Goal: Information Seeking & Learning: Find specific page/section

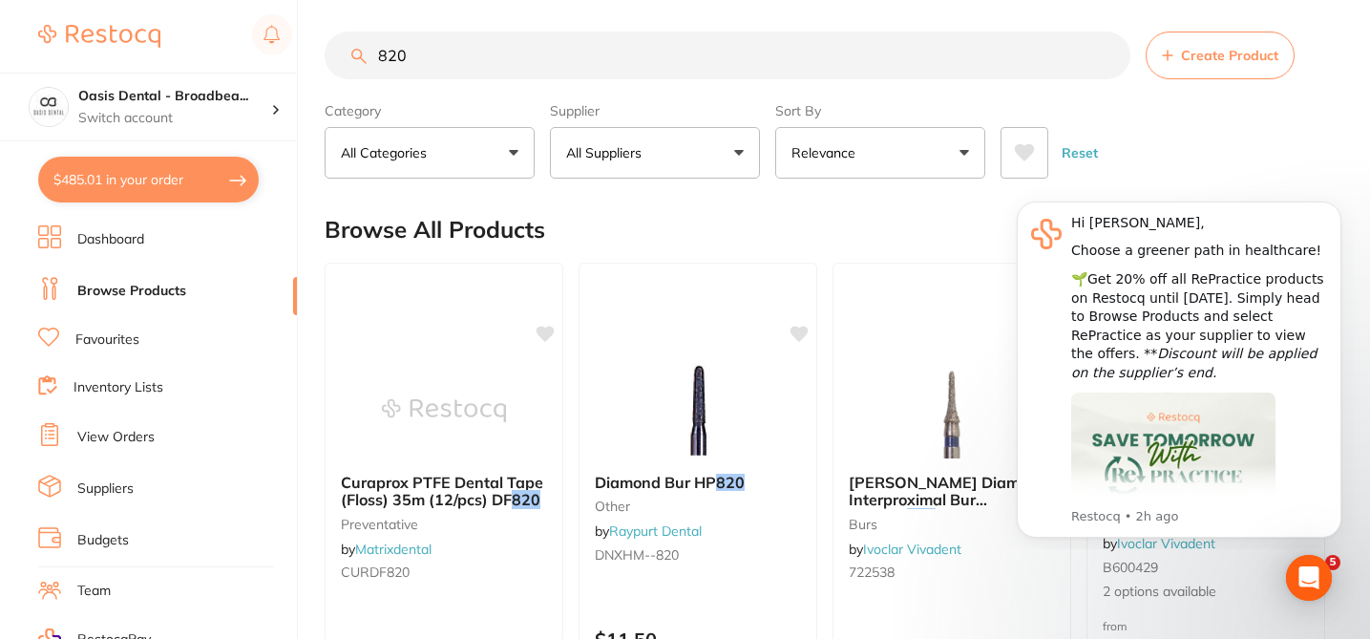
click at [449, 58] on input "820" at bounding box center [728, 56] width 806 height 48
type input "8"
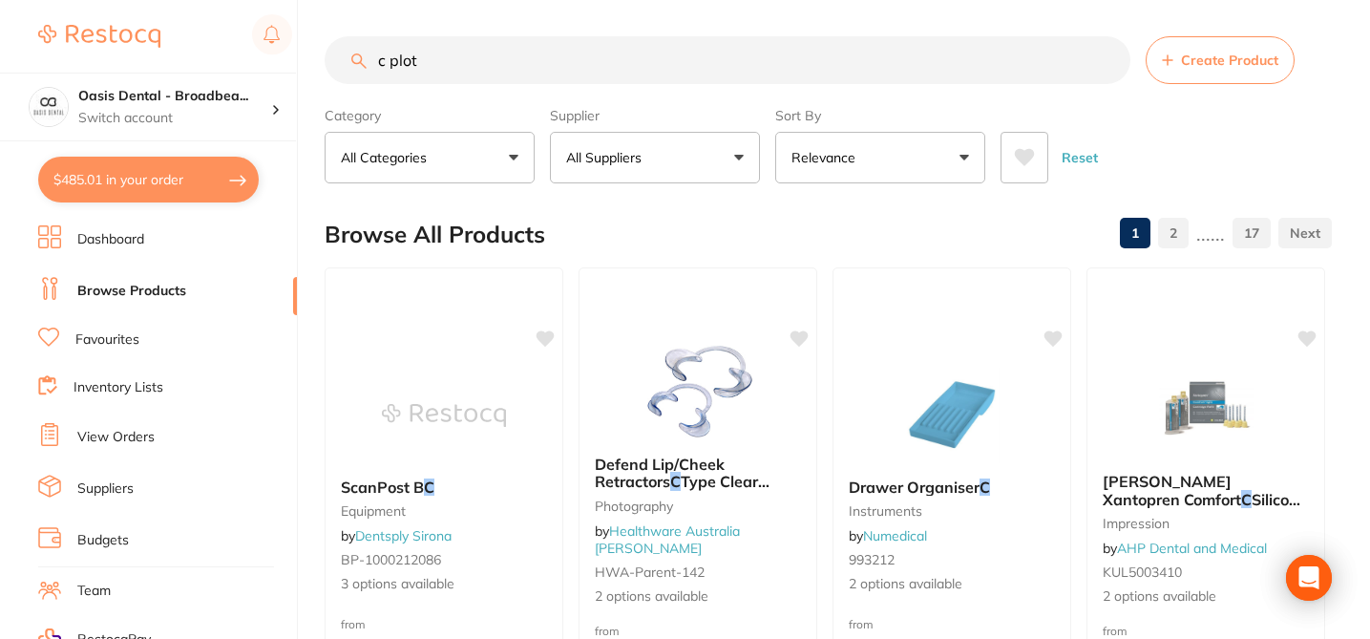
scroll to position [7, 0]
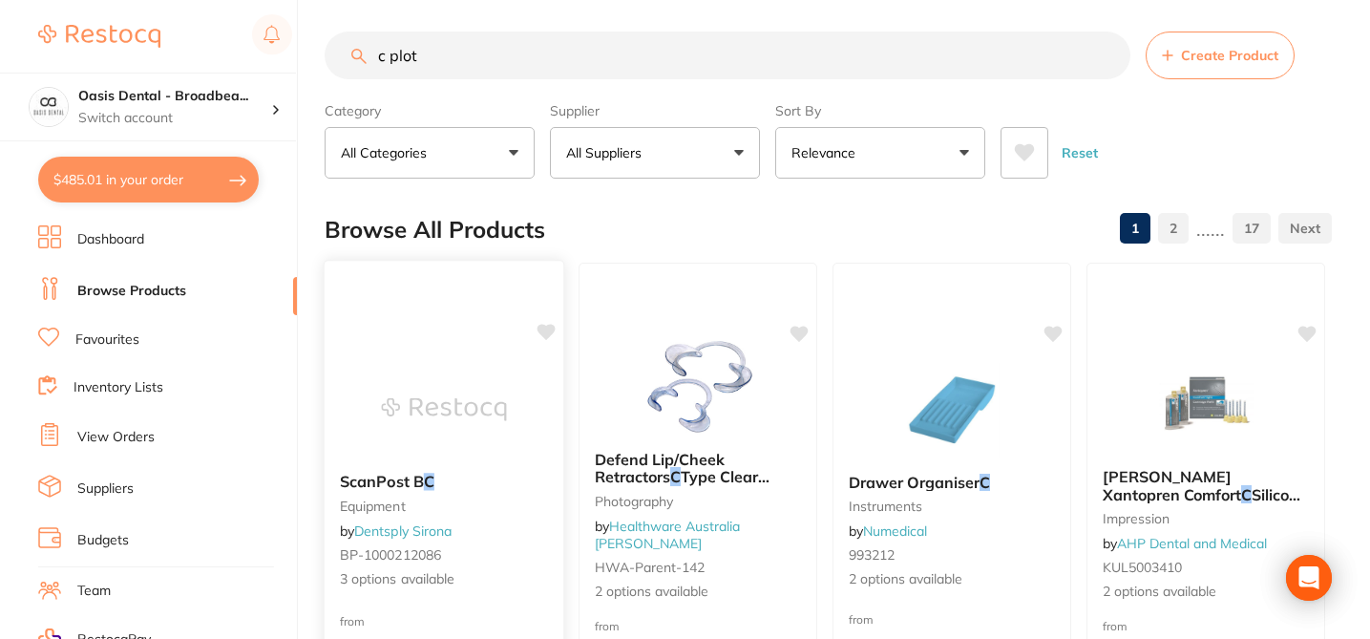
click at [518, 518] on div "ScanPost B C equipment by Dentsply Sirona BP-1000212086 3 options available" at bounding box center [444, 530] width 239 height 147
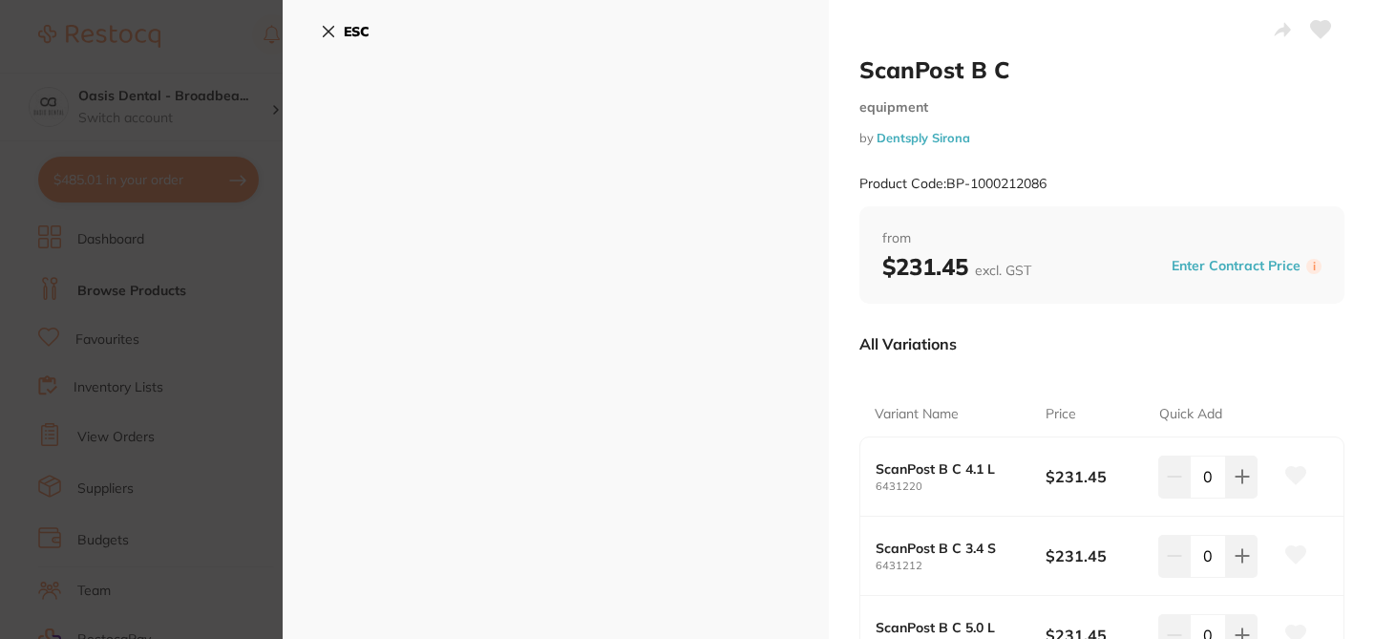
click at [1280, 355] on div "All Variations" at bounding box center [1101, 344] width 485 height 50
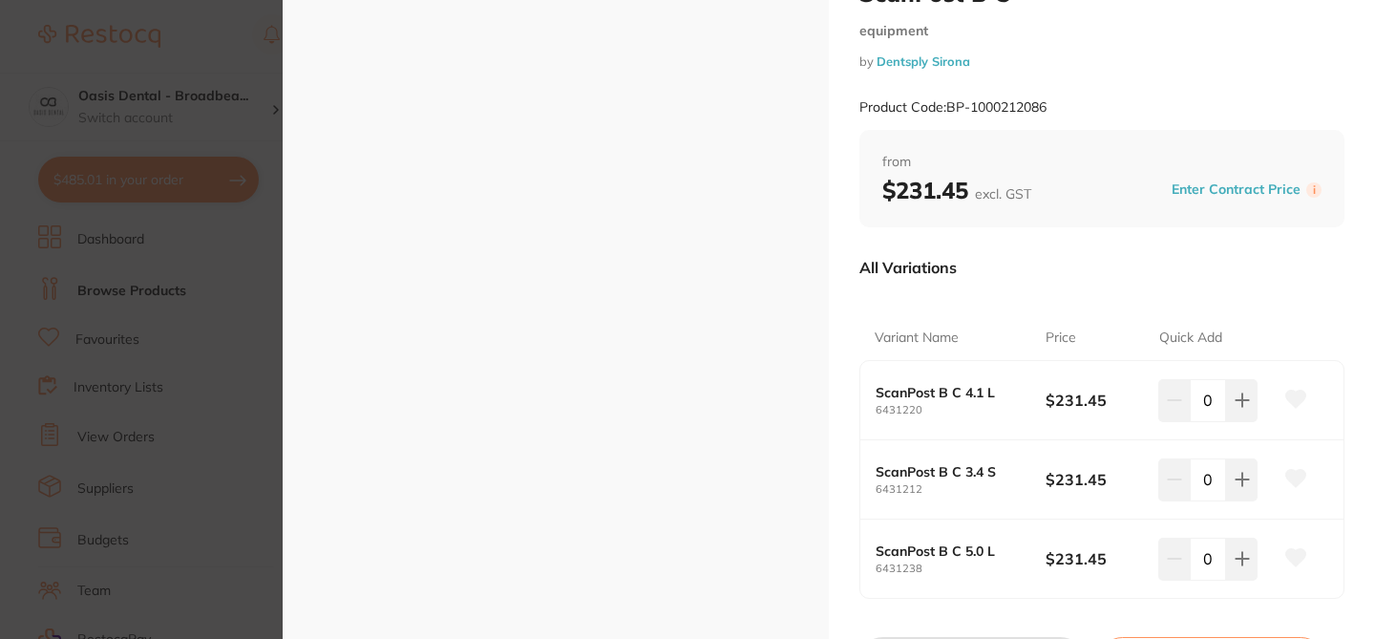
click at [233, 40] on section "ScanPost B C equipment by Dentsply Sirona Product Code: BP-1000212086 ESC ScanP…" at bounding box center [687, 319] width 1375 height 639
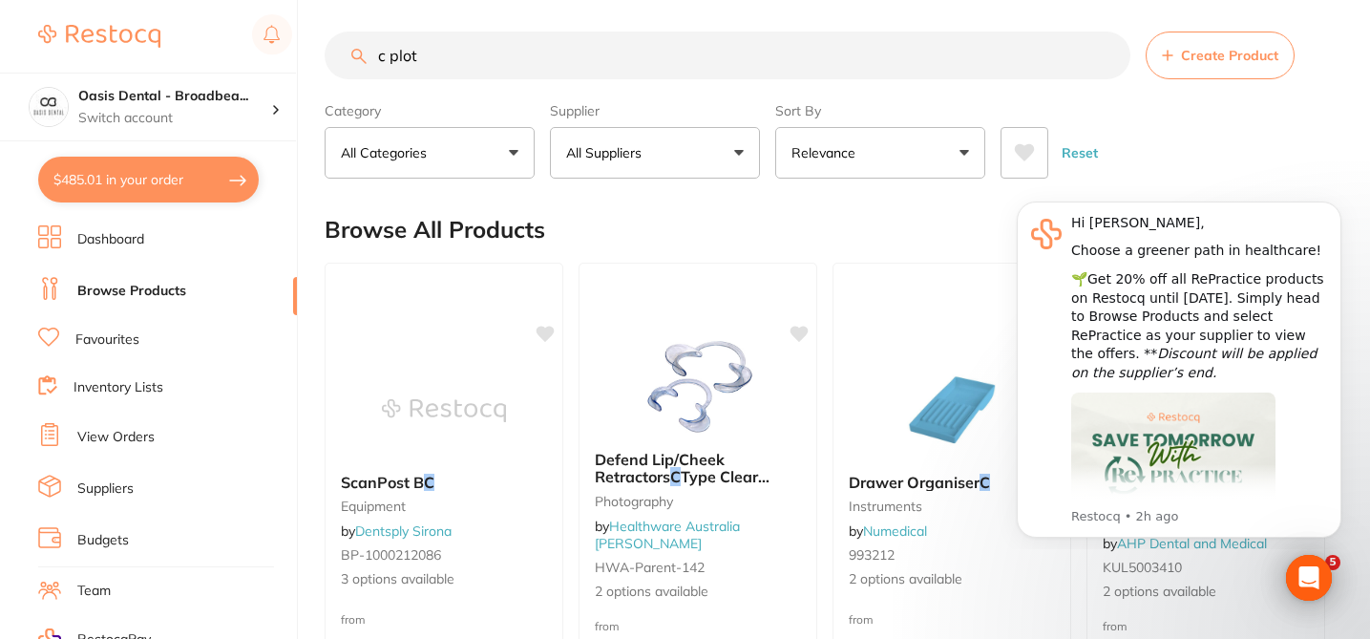
click at [474, 61] on input "c plot" at bounding box center [728, 56] width 806 height 48
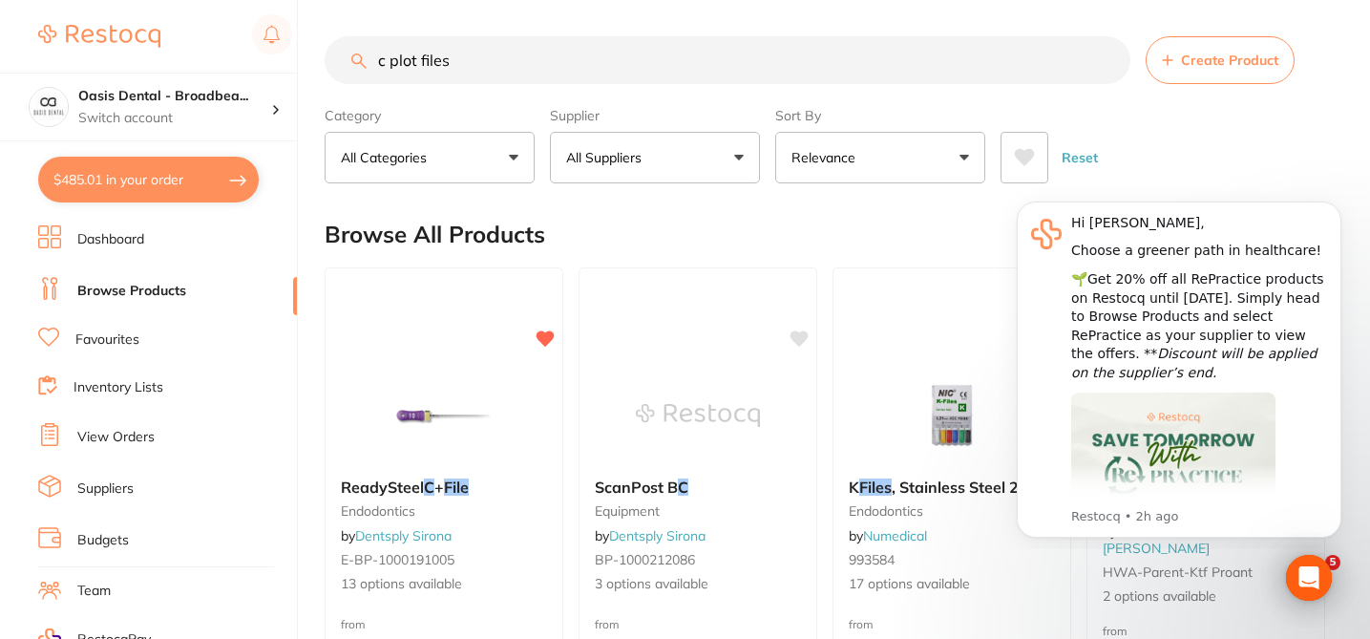
scroll to position [7, 0]
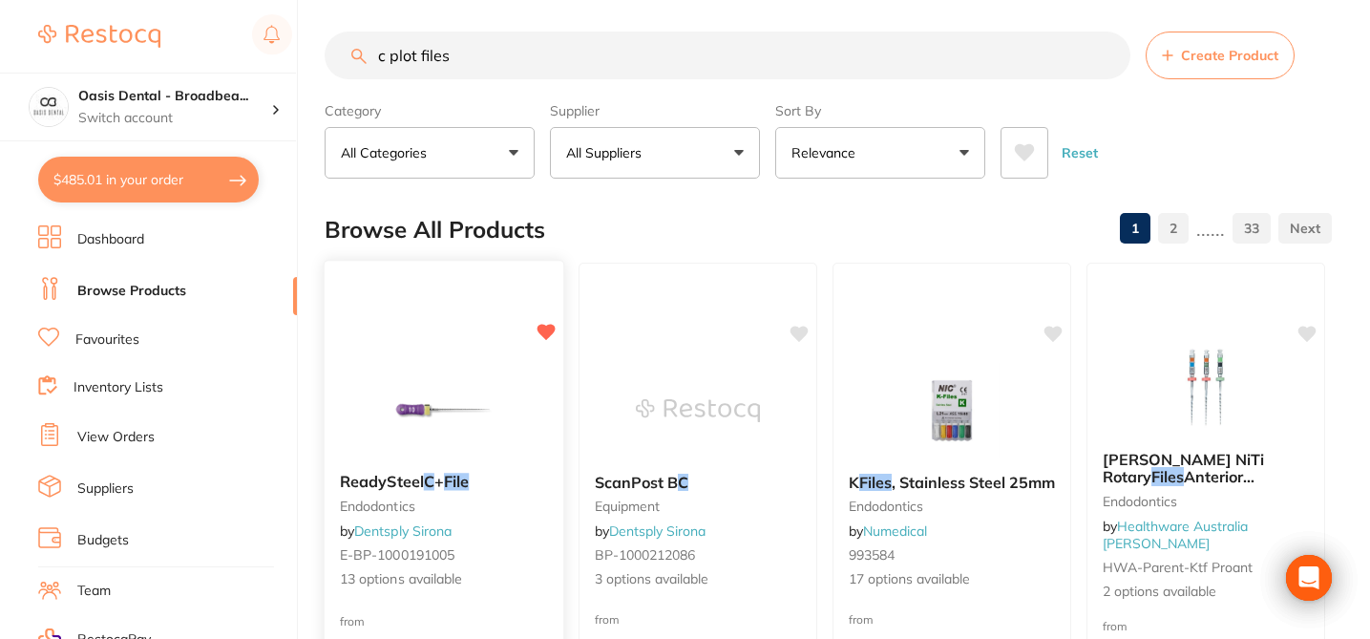
click at [525, 564] on div "ReadySteel C + File endodontics by Dentsply Sirona E-BP-1000191005 13 options a…" at bounding box center [444, 530] width 239 height 147
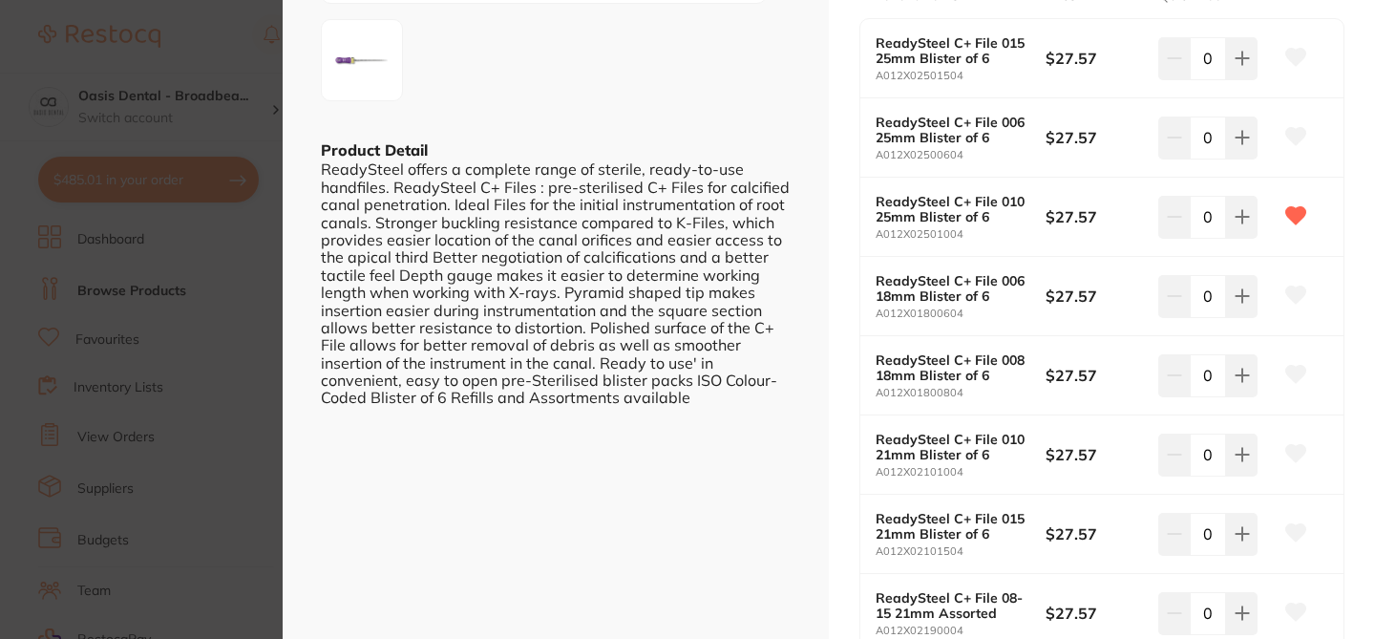
scroll to position [420, 0]
click at [191, 42] on section "ReadySteel C+ File endodontics by Dentsply Sirona Product Code: E-BP-1000191005…" at bounding box center [687, 319] width 1375 height 639
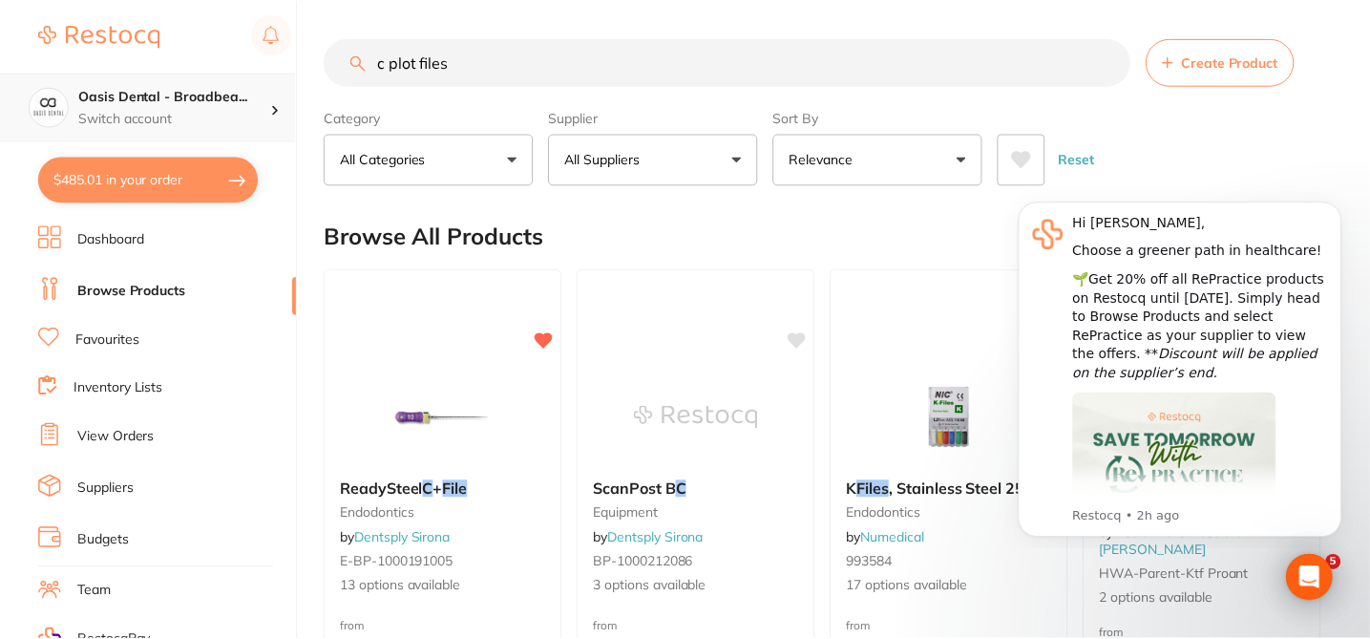
scroll to position [7, 0]
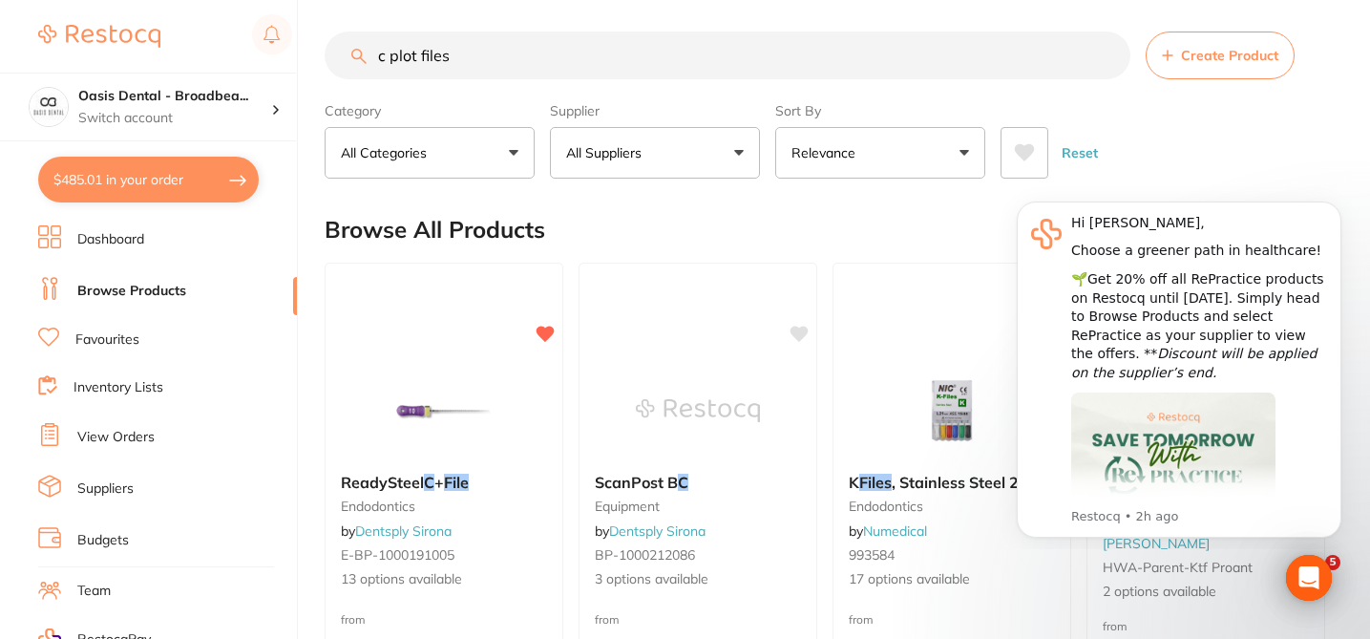
click at [457, 57] on input "c plot files" at bounding box center [728, 56] width 806 height 48
type input "c"
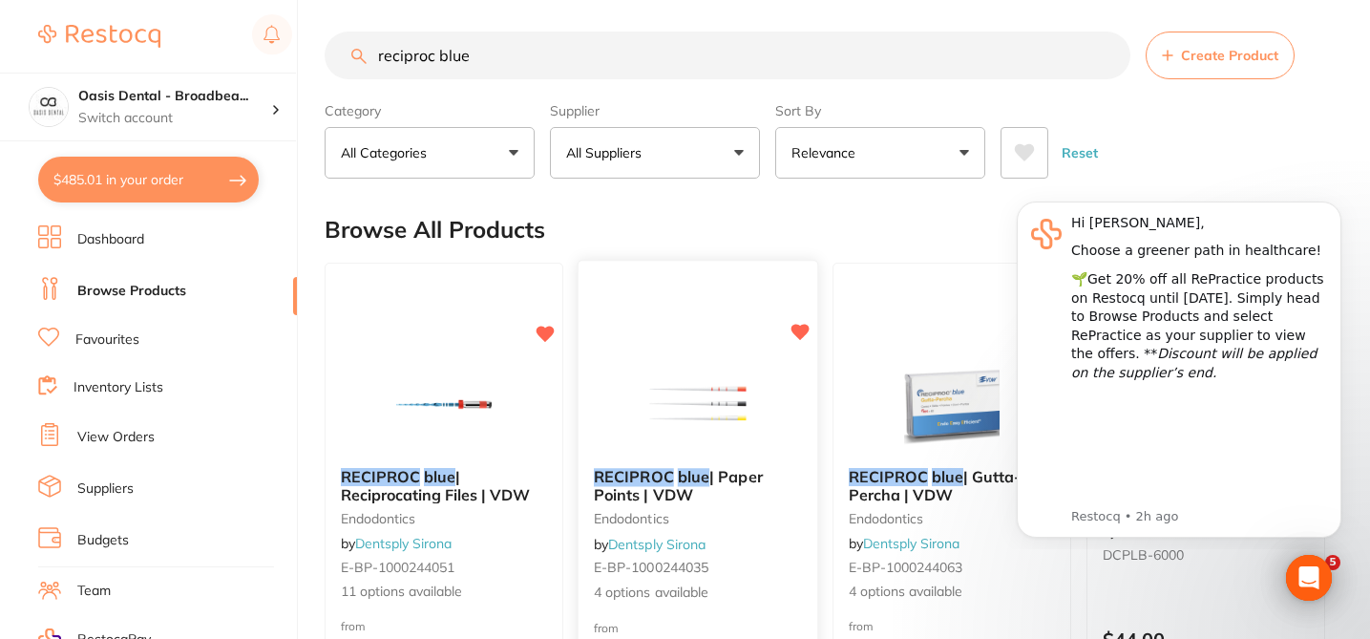
scroll to position [0, 0]
click at [770, 564] on small "E-BP-1000244035" at bounding box center [698, 567] width 208 height 15
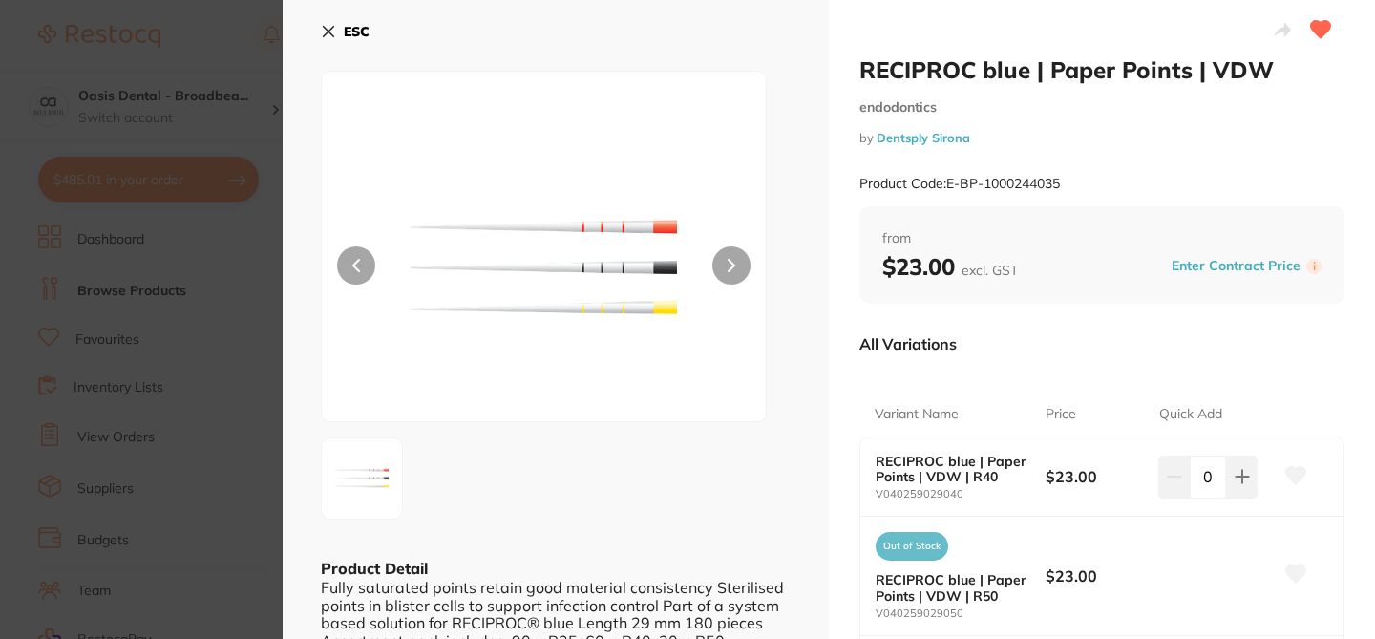
click at [819, 440] on div "ESC Product Detail Fully saturated points retain good material consistency Ster…" at bounding box center [556, 493] width 546 height 986
click at [240, 55] on section "RECIPROC blue | Paper Points | VDW endodontics by Dentsply Sirona Product Code:…" at bounding box center [687, 319] width 1375 height 639
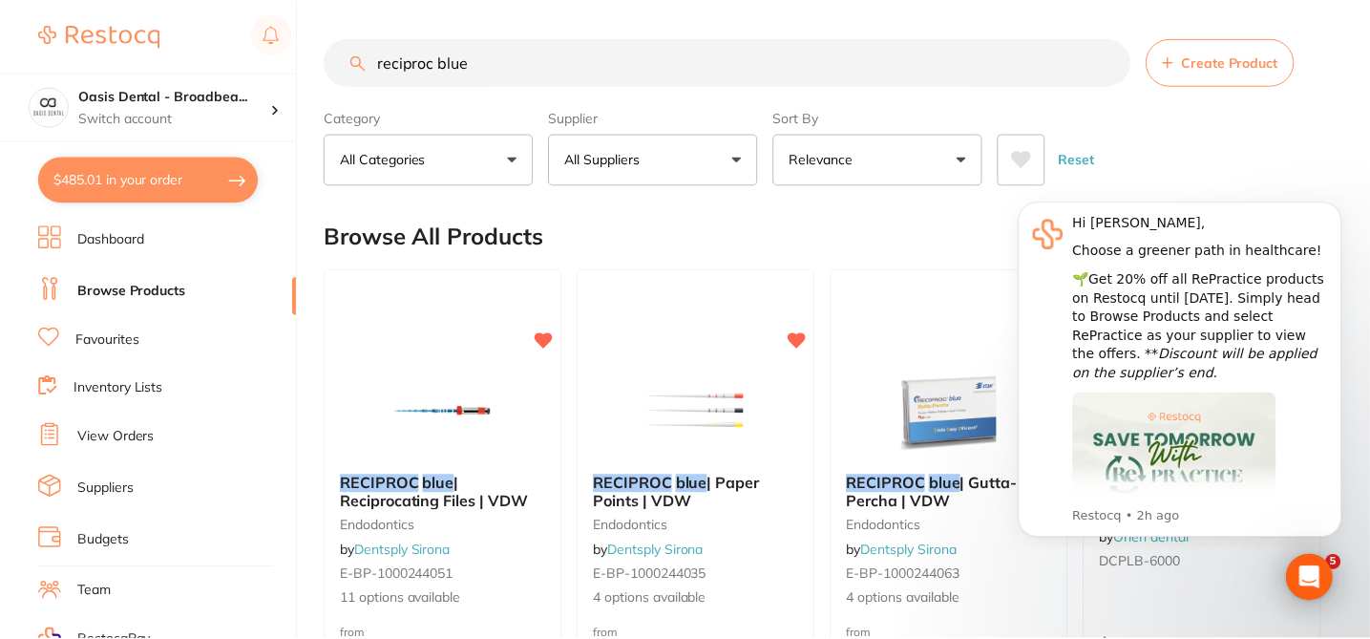
scroll to position [7, 0]
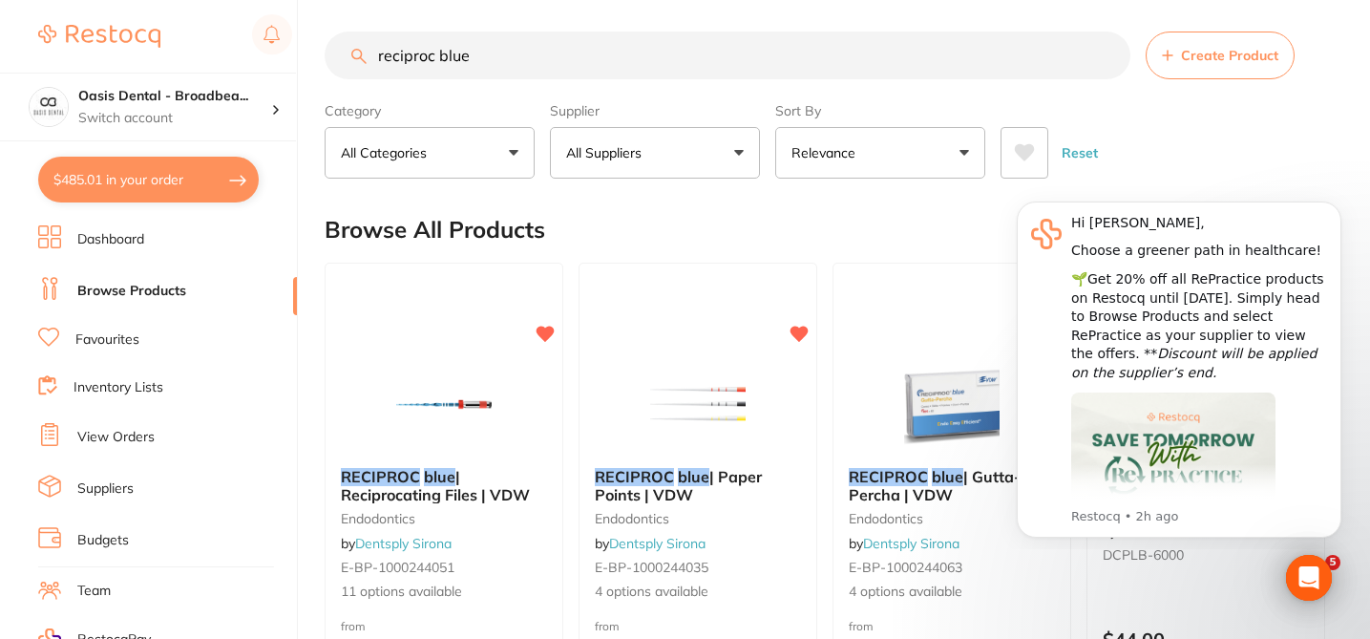
click at [513, 60] on input "reciproc blue" at bounding box center [728, 56] width 806 height 48
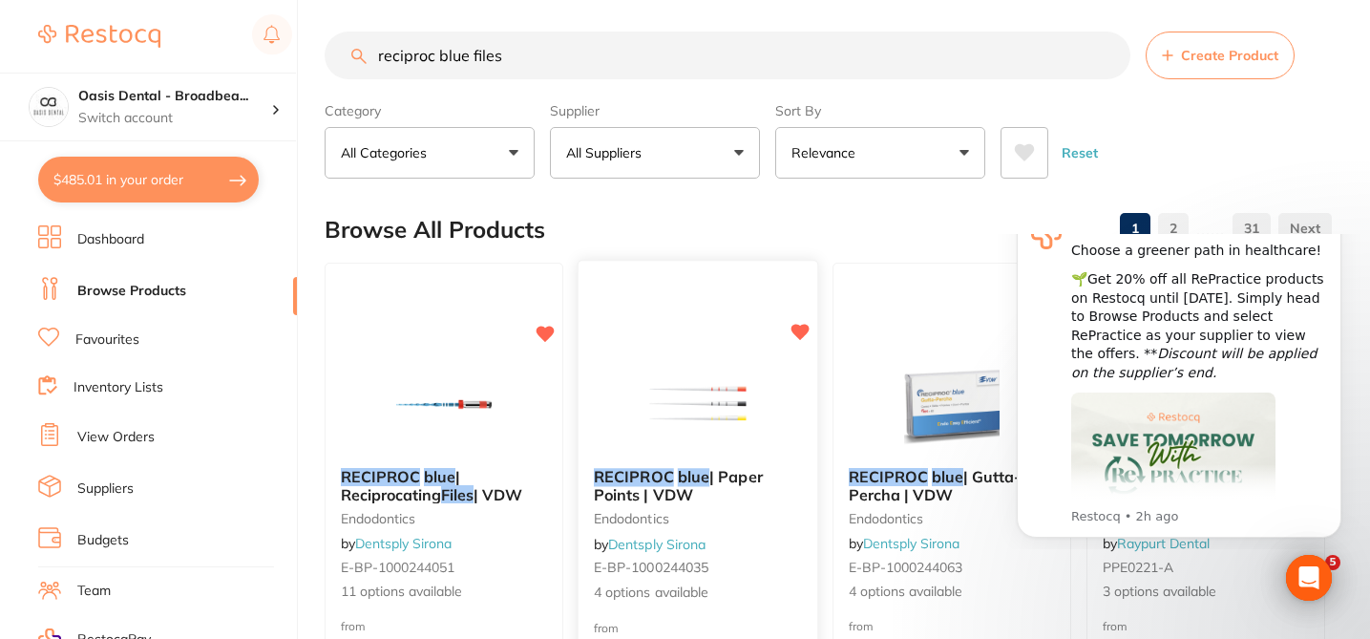
scroll to position [0, 0]
type input "reciproc blue files"
click at [1331, 210] on icon "Dismiss notification" at bounding box center [1336, 206] width 11 height 11
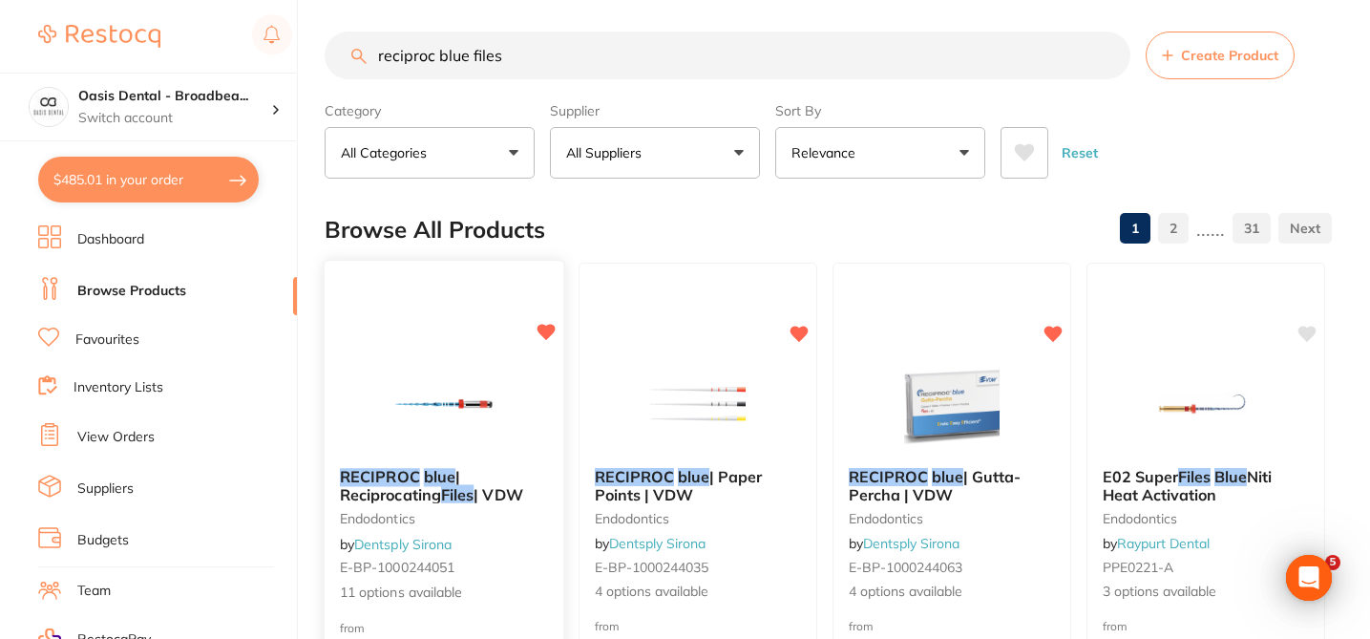
click at [520, 544] on div "RECIPROC blue | Reciprocating Files | VDW endodontics by Dentsply Sirona E-BP-1…" at bounding box center [444, 535] width 239 height 165
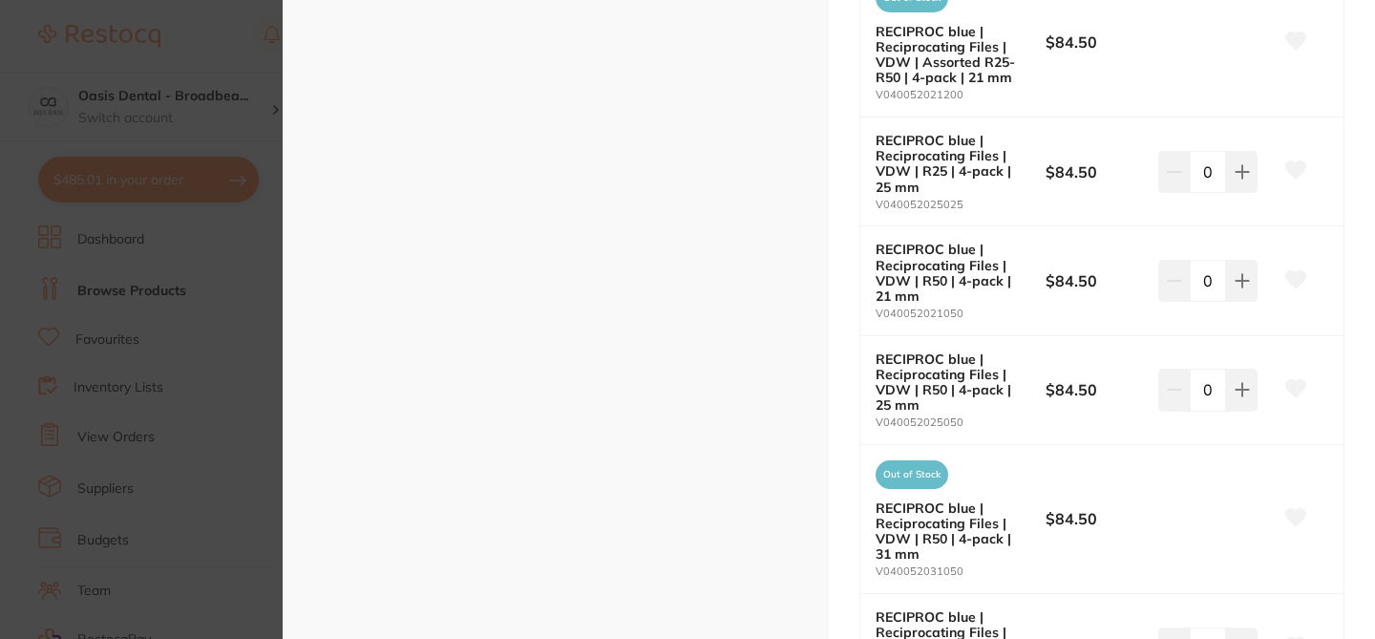
scroll to position [649, 0]
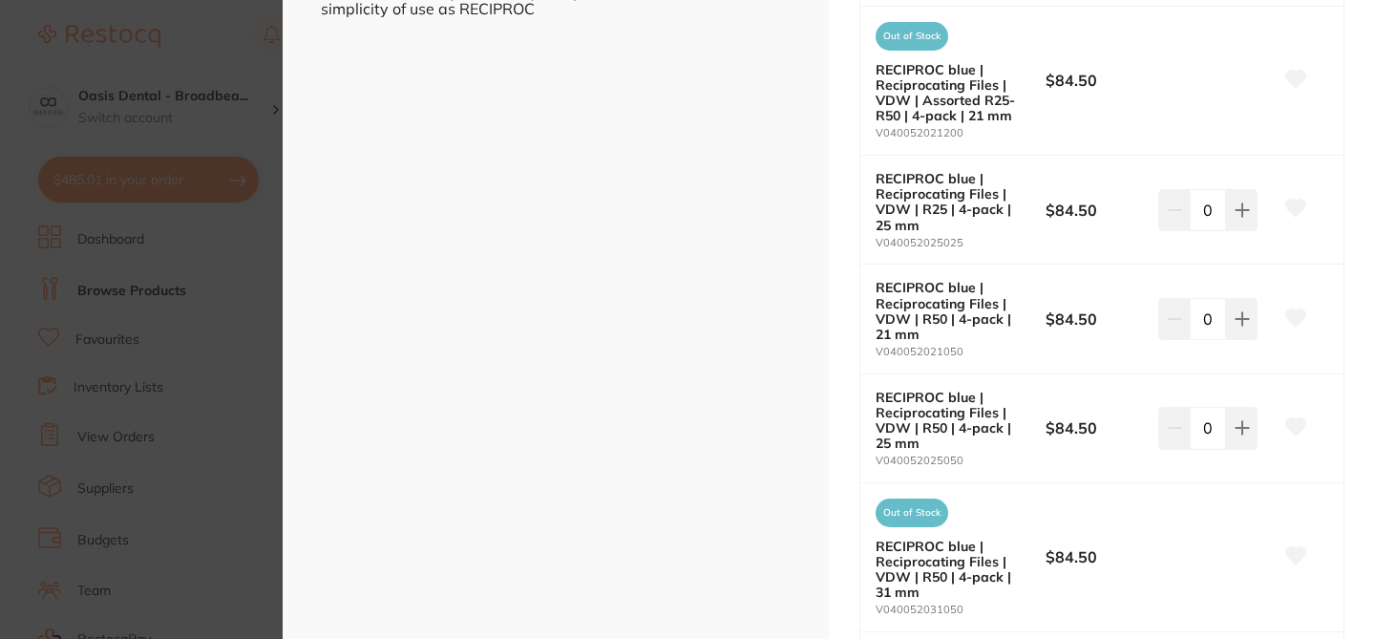
click at [1286, 205] on icon at bounding box center [1296, 208] width 20 height 17
click at [241, 266] on section "RECIPROC blue | Reciprocating Files | VDW endodontics by Dentsply Sirona Produc…" at bounding box center [687, 319] width 1375 height 639
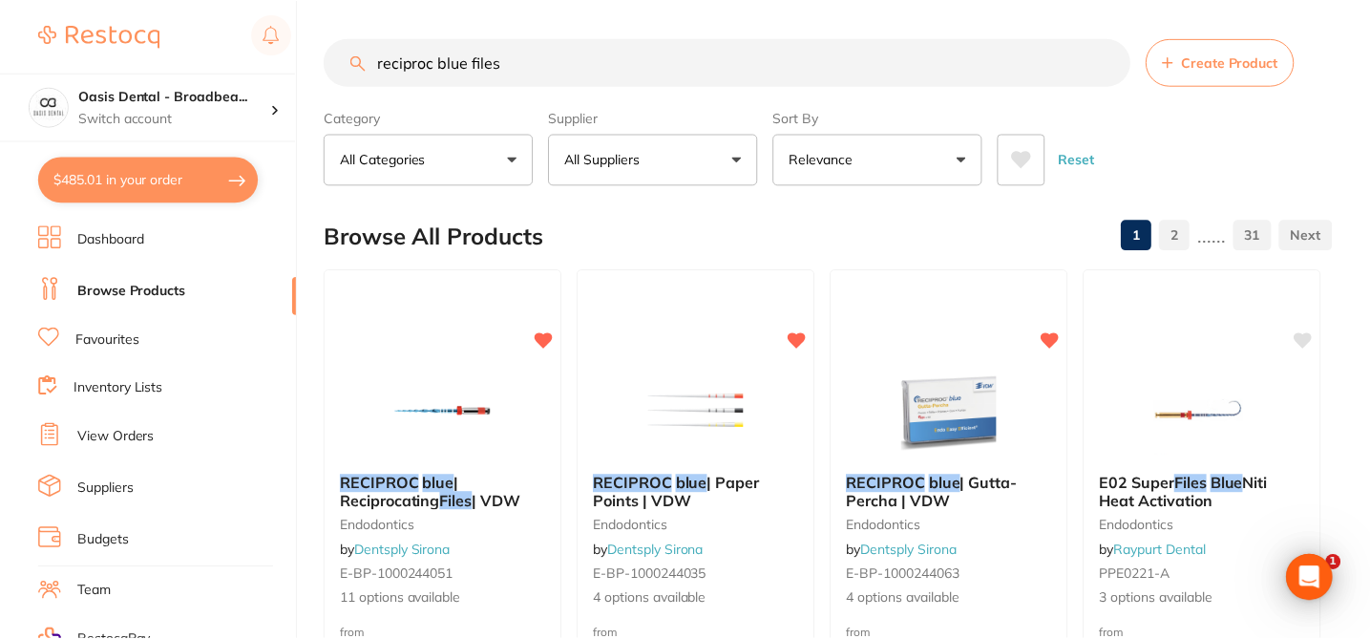
scroll to position [7, 0]
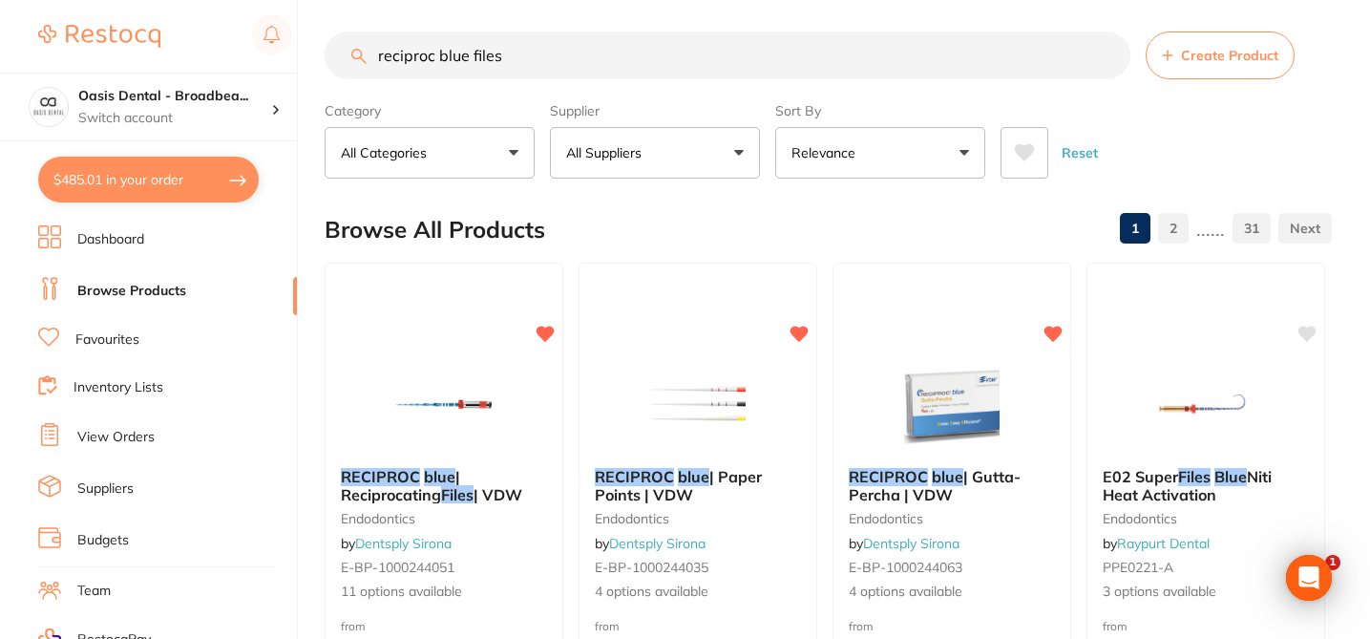
click at [118, 485] on link "Suppliers" at bounding box center [105, 488] width 56 height 19
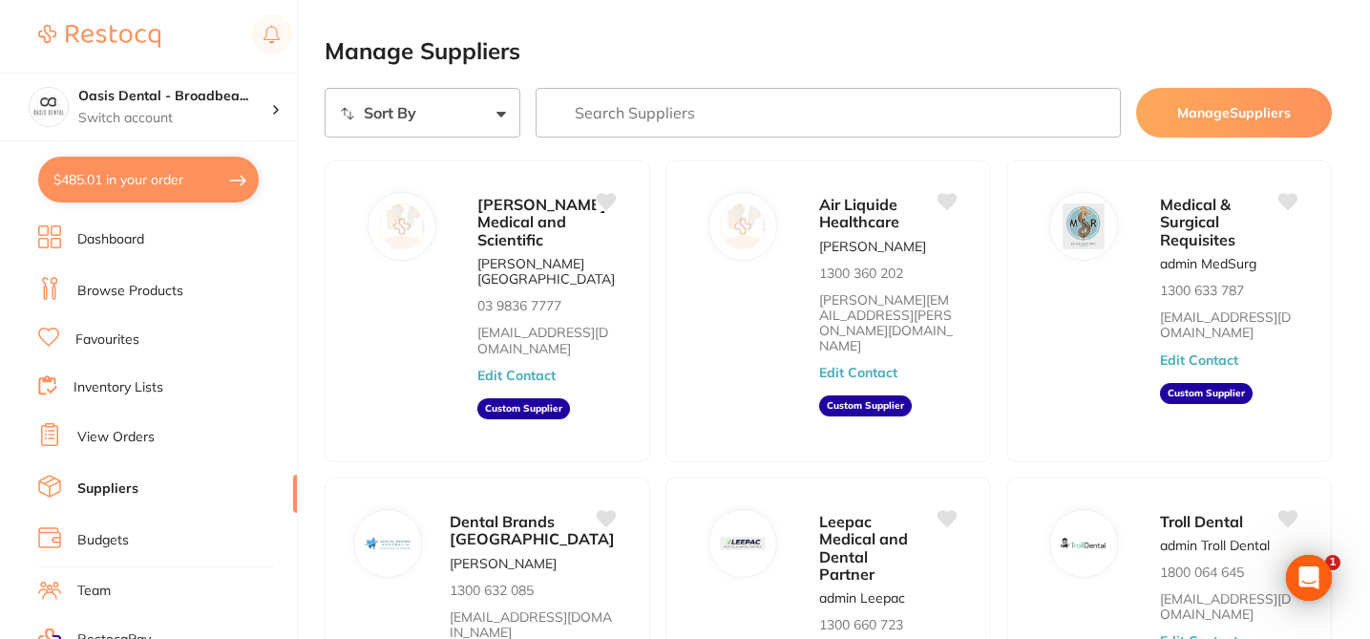
click at [642, 114] on input "search" at bounding box center [829, 113] width 586 height 50
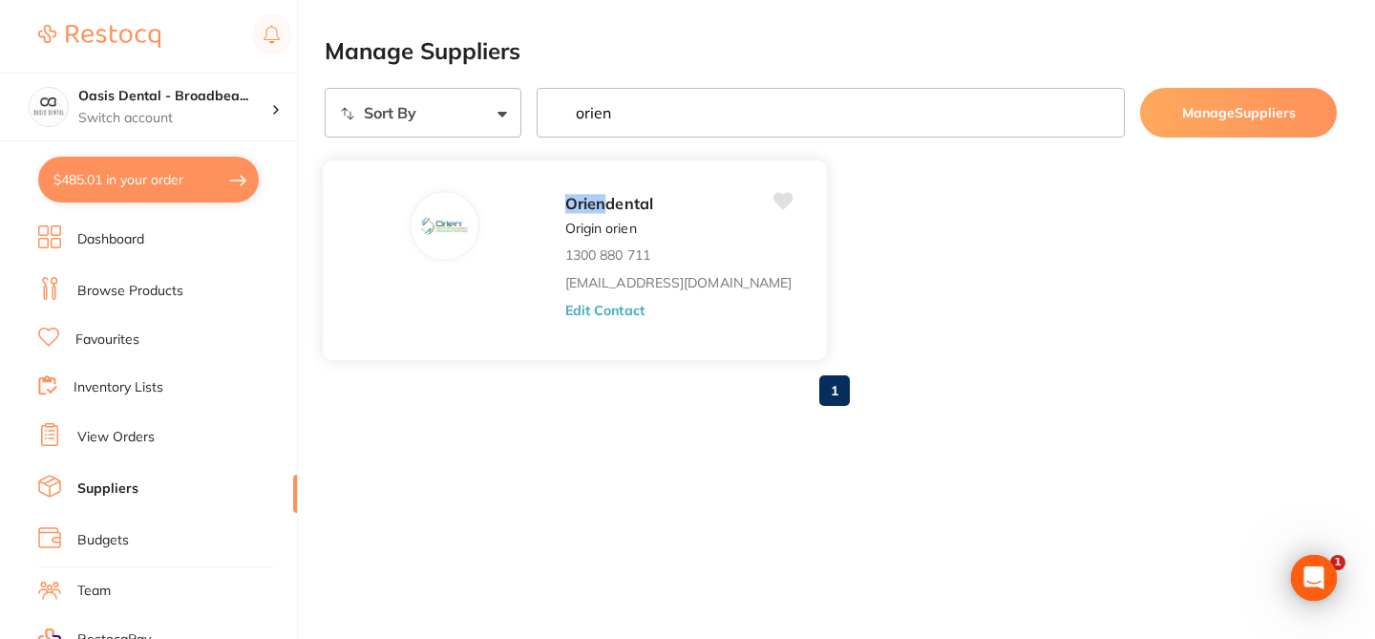
type input "orien"
click at [565, 313] on button "Edit Contact" at bounding box center [604, 309] width 79 height 15
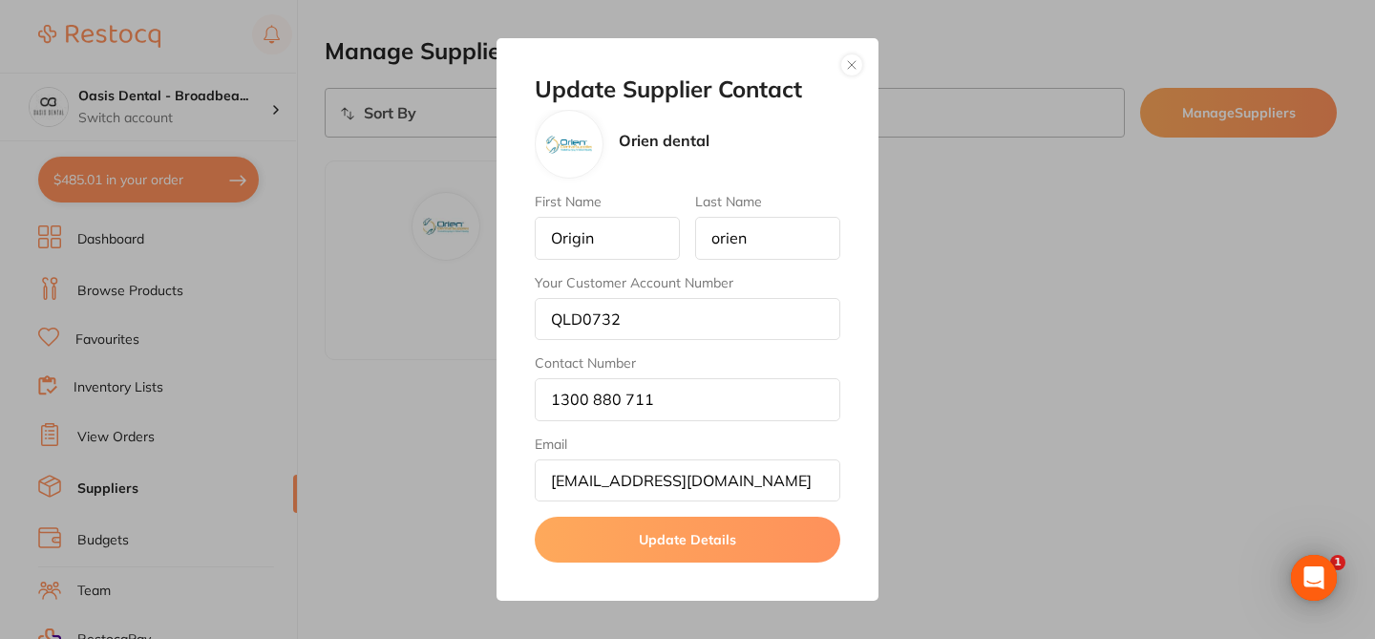
click at [855, 64] on button "button" at bounding box center [851, 64] width 23 height 23
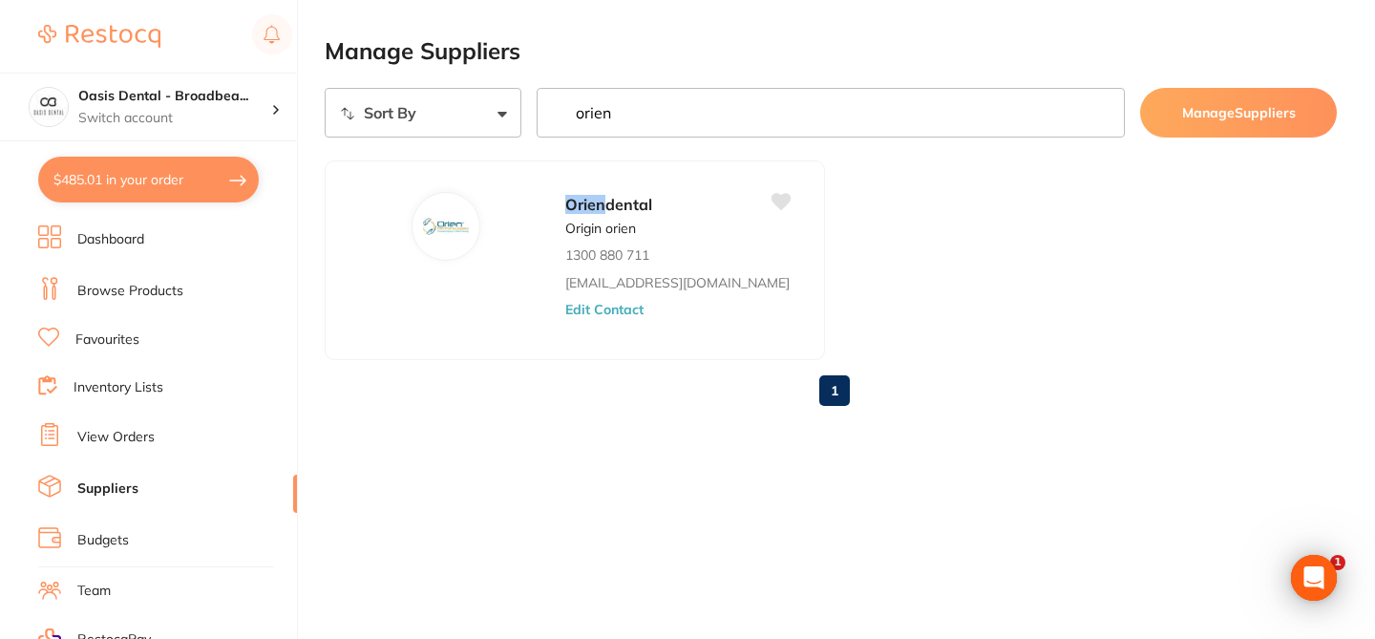
click at [166, 294] on link "Browse Products" at bounding box center [130, 291] width 106 height 19
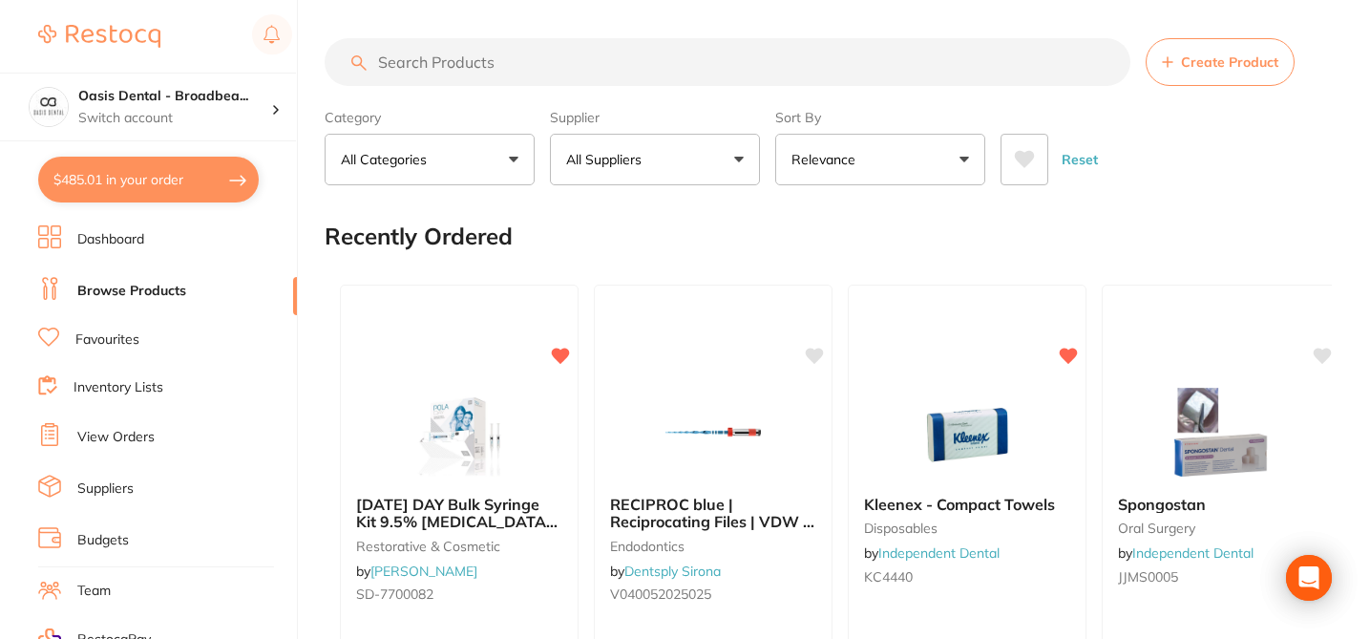
click at [476, 60] on input "search" at bounding box center [728, 62] width 806 height 48
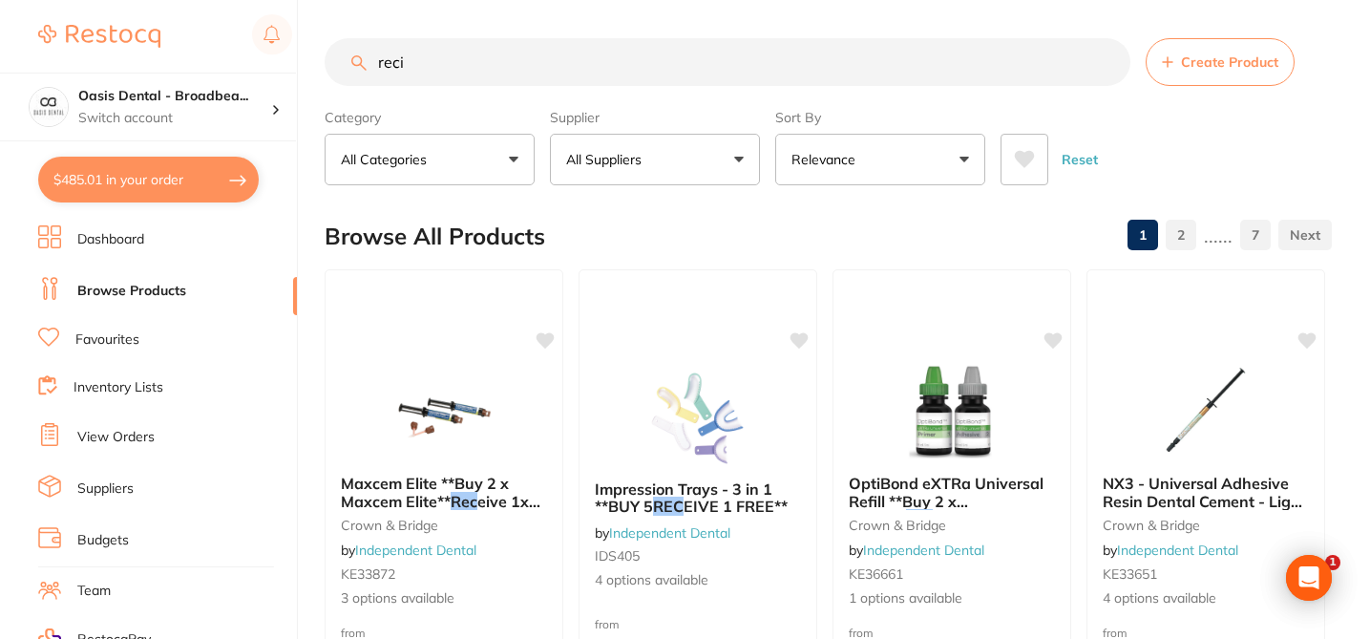
type input "recip"
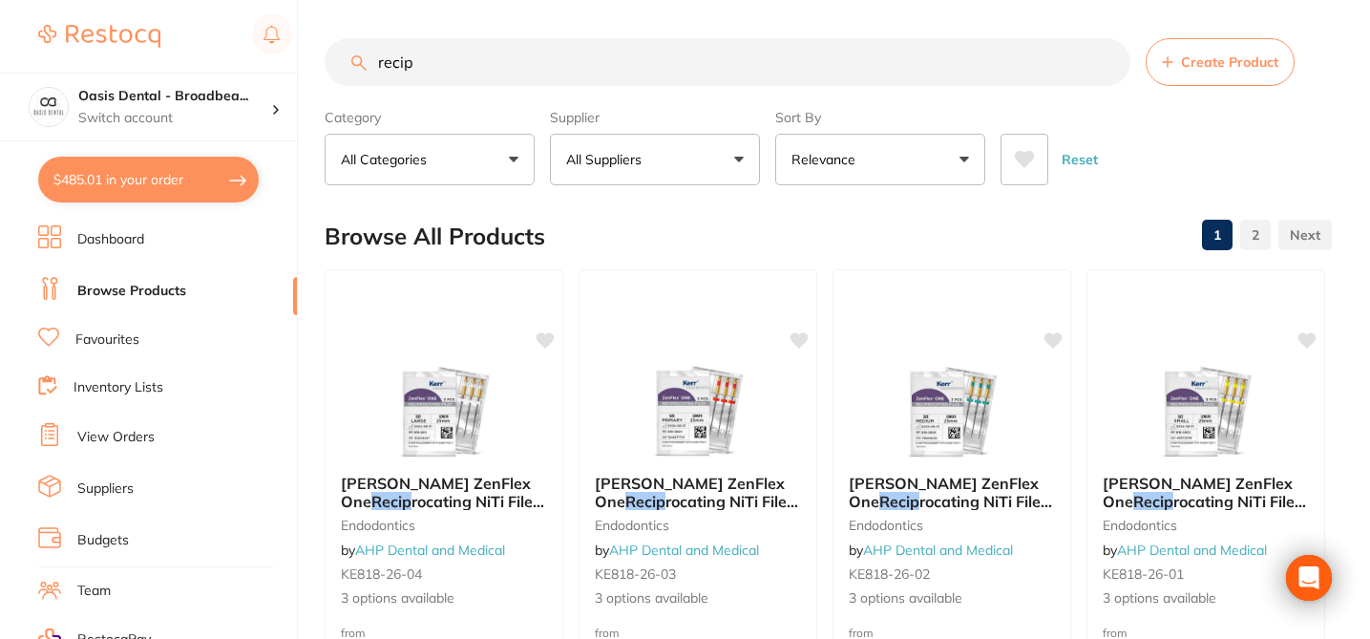
click at [110, 338] on link "Favourites" at bounding box center [107, 339] width 64 height 19
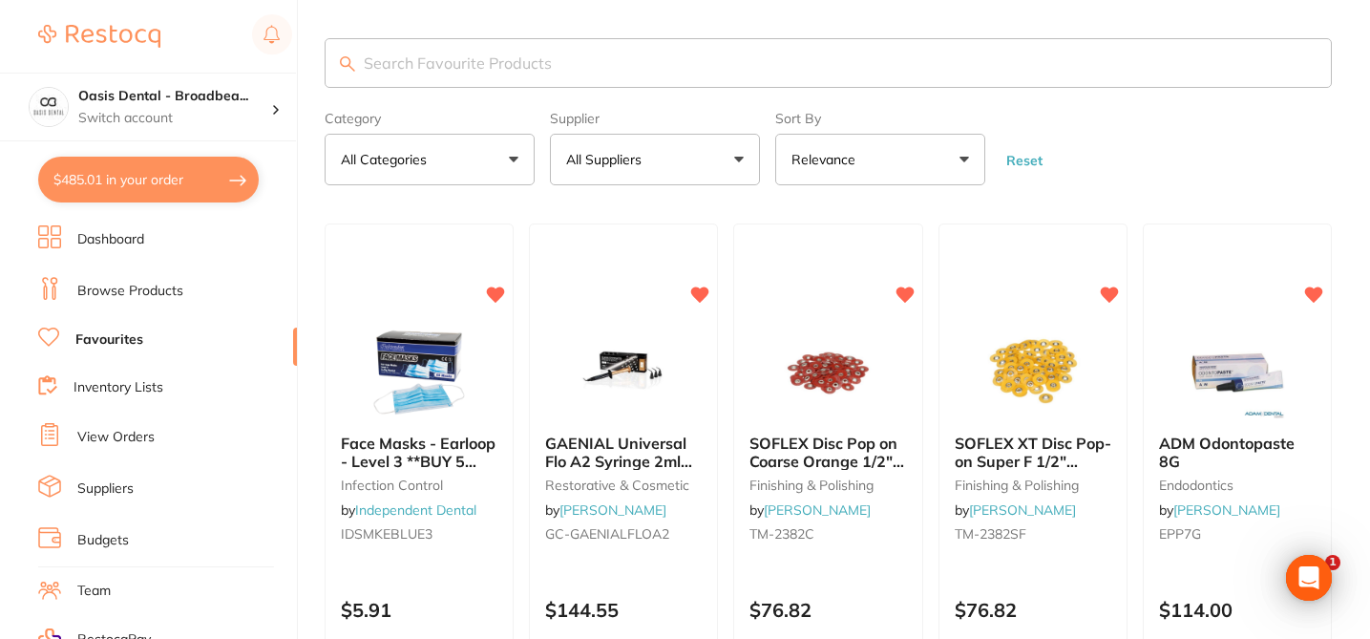
click at [516, 48] on input "search" at bounding box center [828, 63] width 1007 height 50
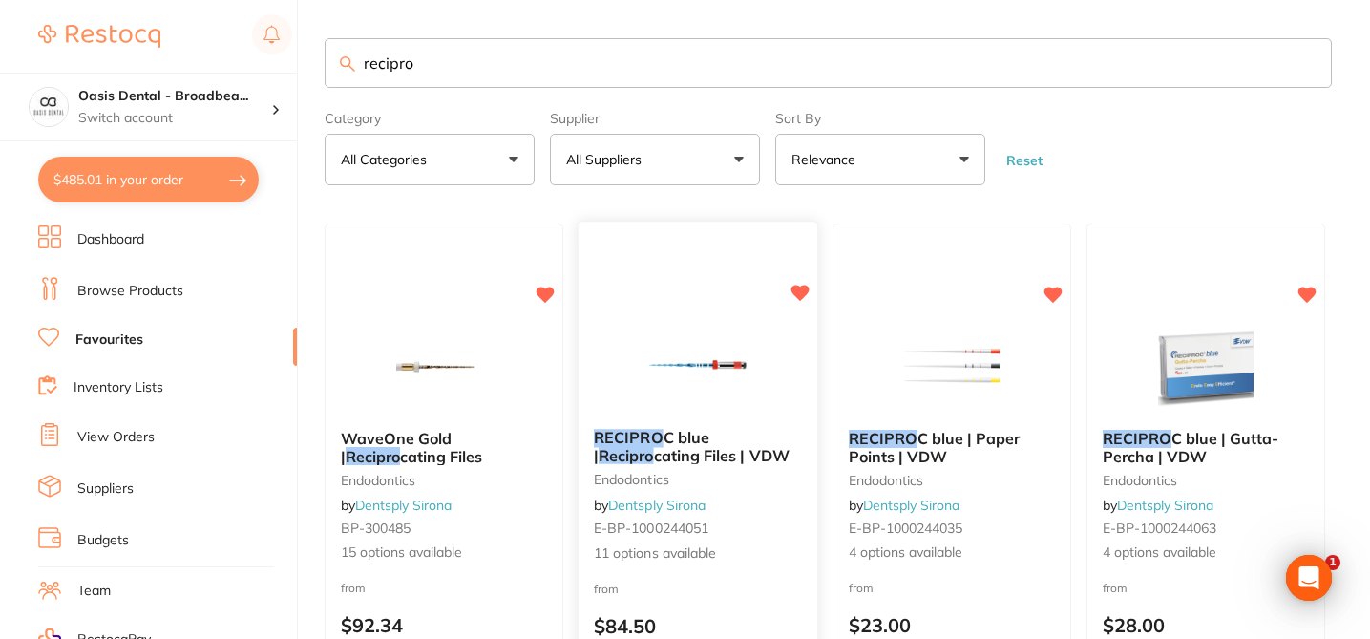
type input "recipro"
click at [744, 299] on div "RECIPRO C blue | Recipro cating Files | VDW endodontics by Dentsply Sirona E-BP…" at bounding box center [699, 499] width 242 height 555
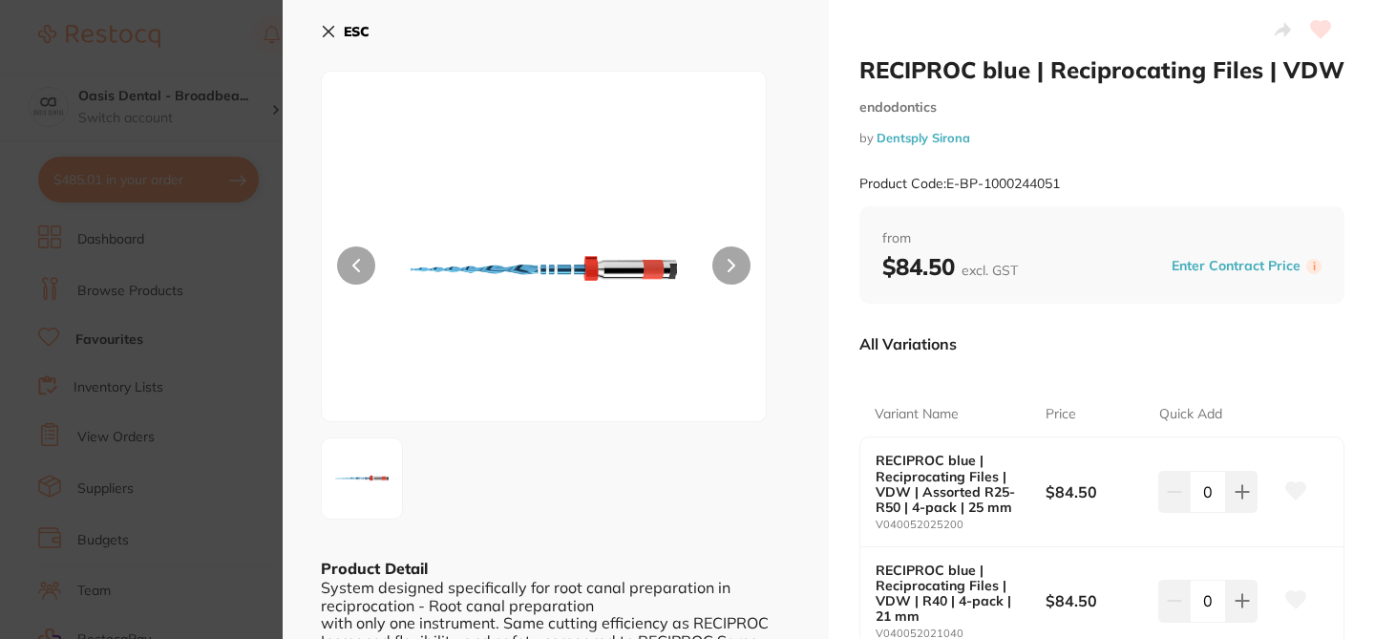
click at [1072, 340] on div "All Variations" at bounding box center [1101, 344] width 485 height 50
click at [332, 30] on icon at bounding box center [328, 31] width 15 height 15
